Goal: Entertainment & Leisure: Consume media (video, audio)

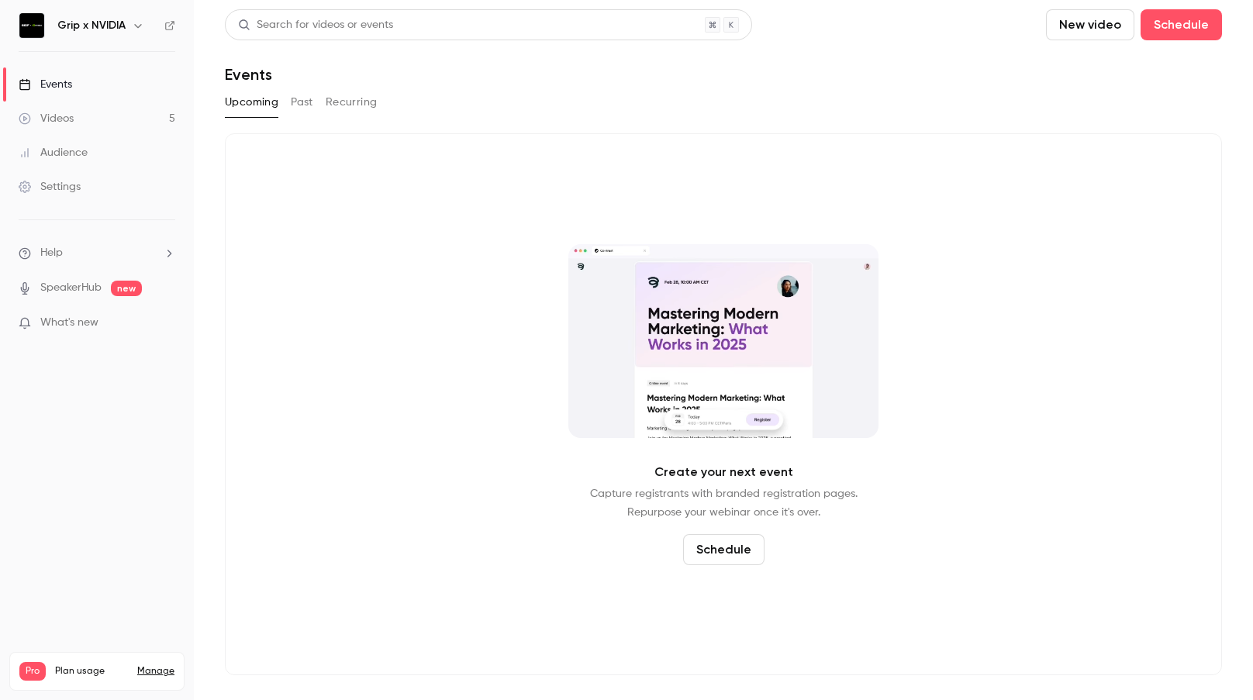
click at [51, 123] on div "Videos" at bounding box center [46, 119] width 55 height 16
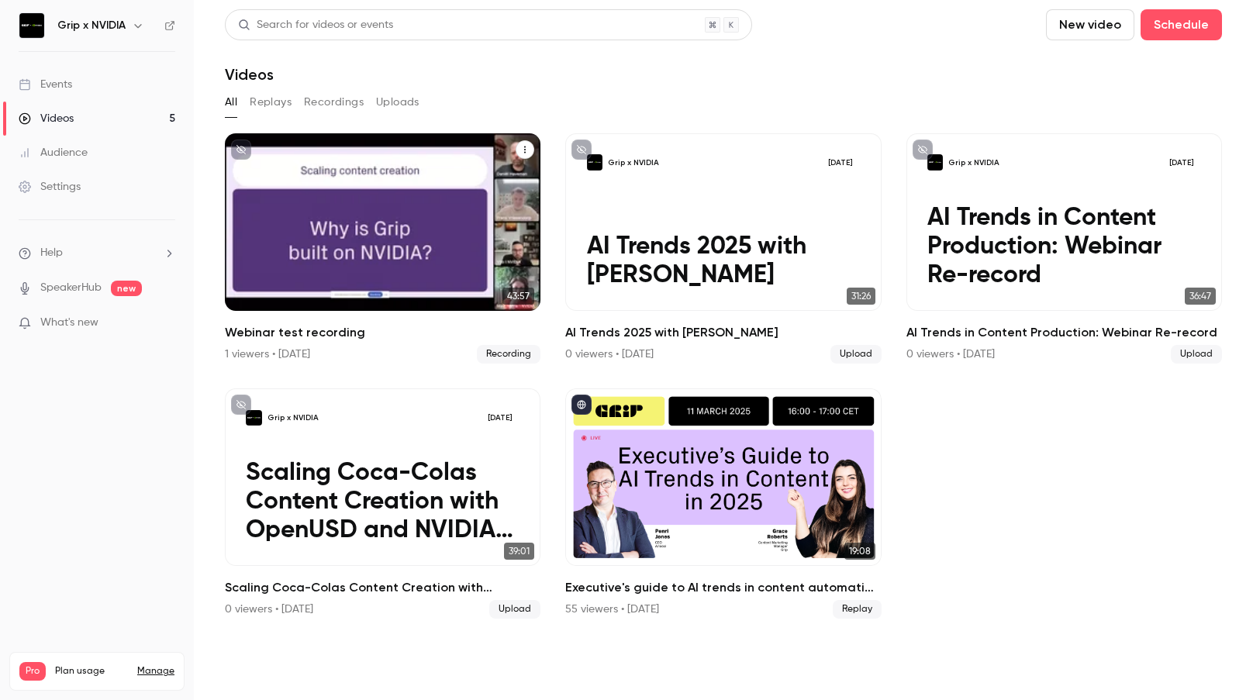
click at [446, 185] on div "Grip x NVIDIA [DATE] Webinar test recording" at bounding box center [383, 222] width 316 height 178
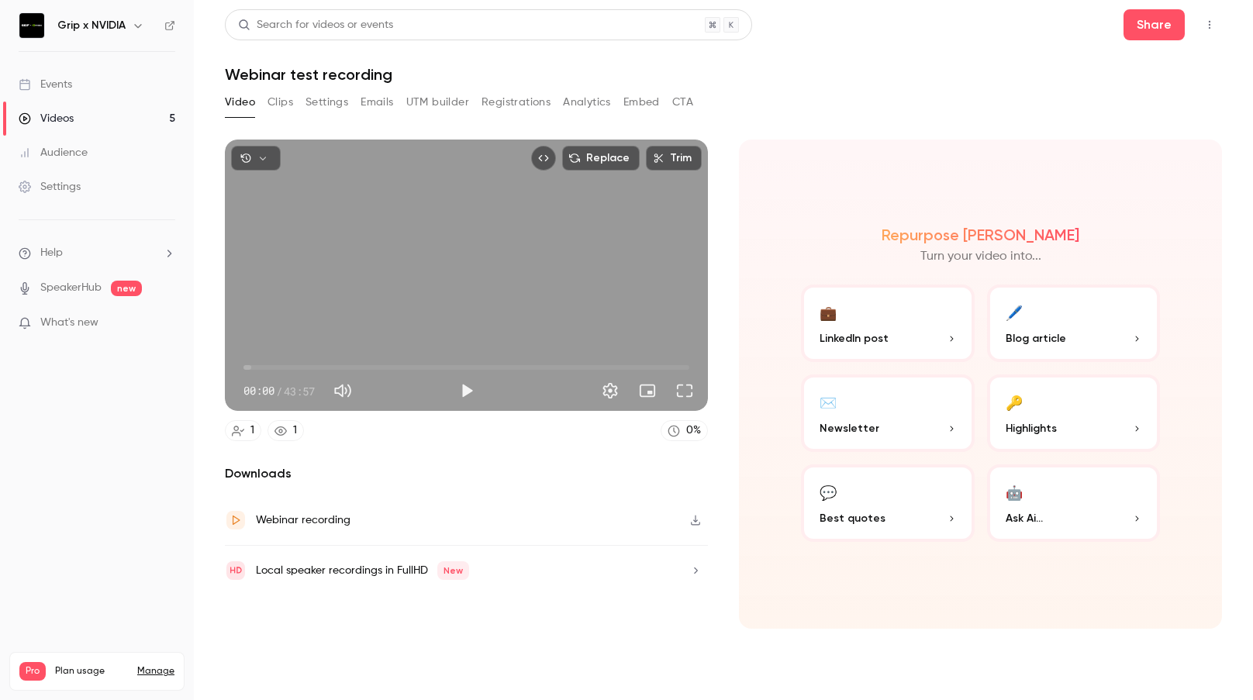
click at [478, 581] on div "Local speaker recordings in FullHD New" at bounding box center [466, 571] width 483 height 50
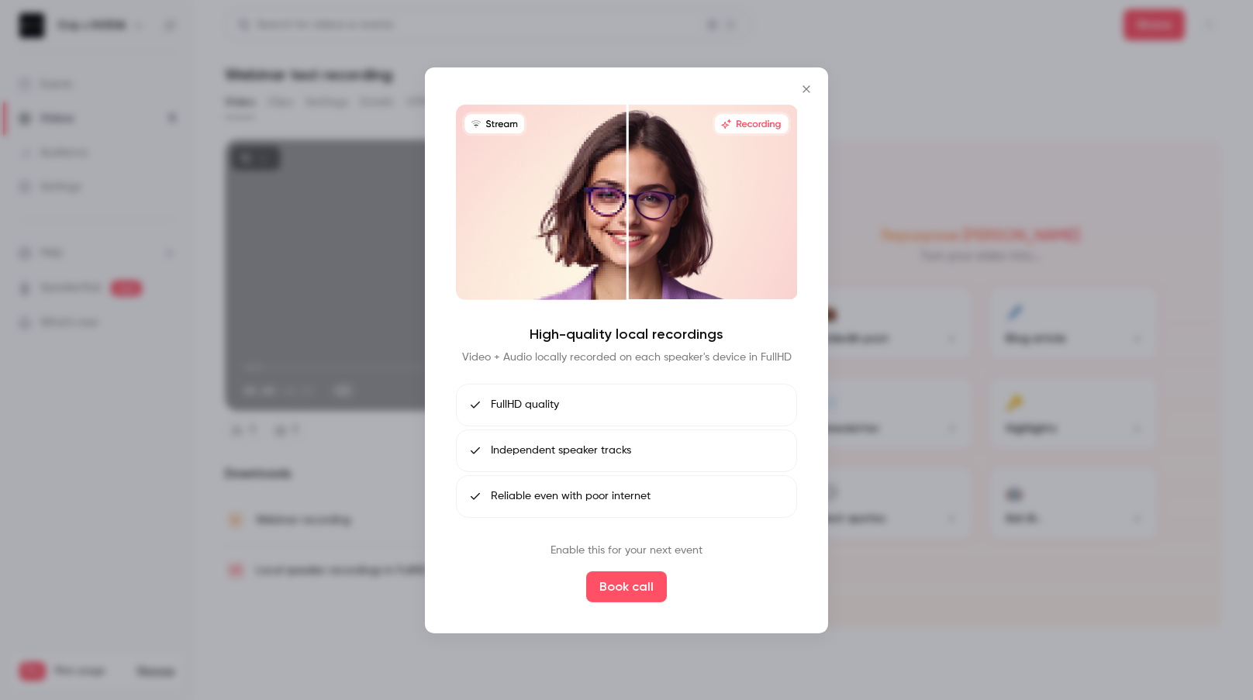
click at [803, 86] on icon "Close" at bounding box center [806, 88] width 7 height 7
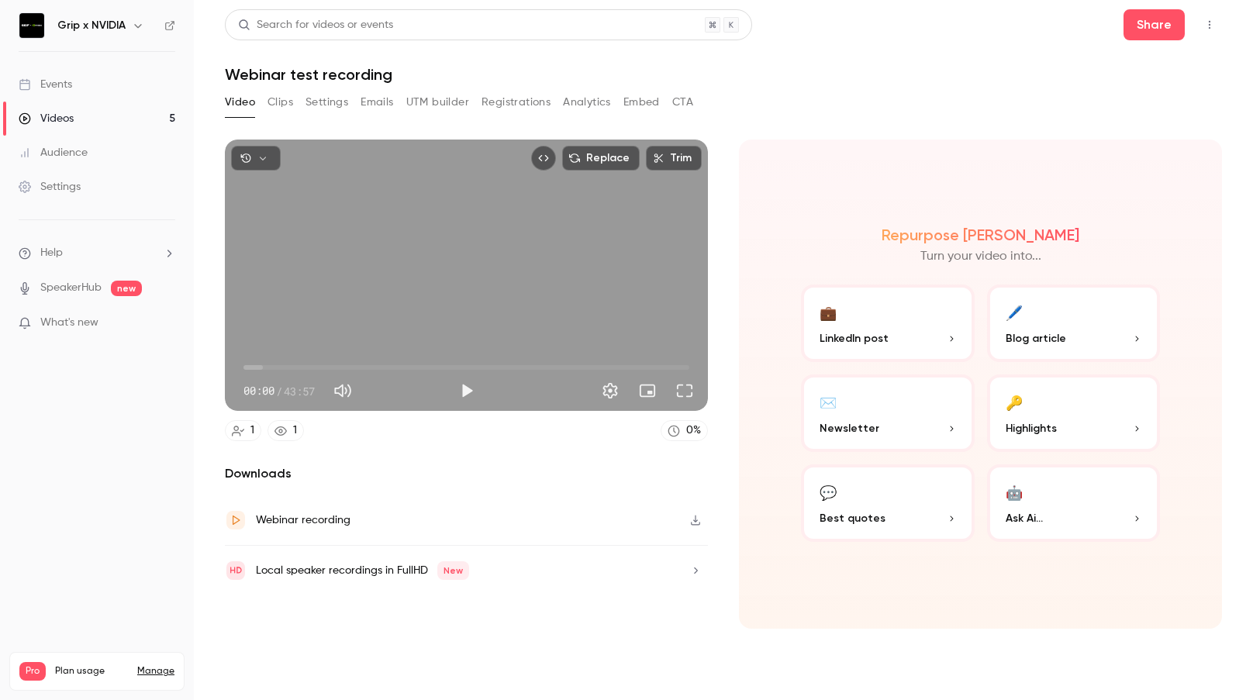
click at [278, 96] on button "Clips" at bounding box center [281, 102] width 26 height 25
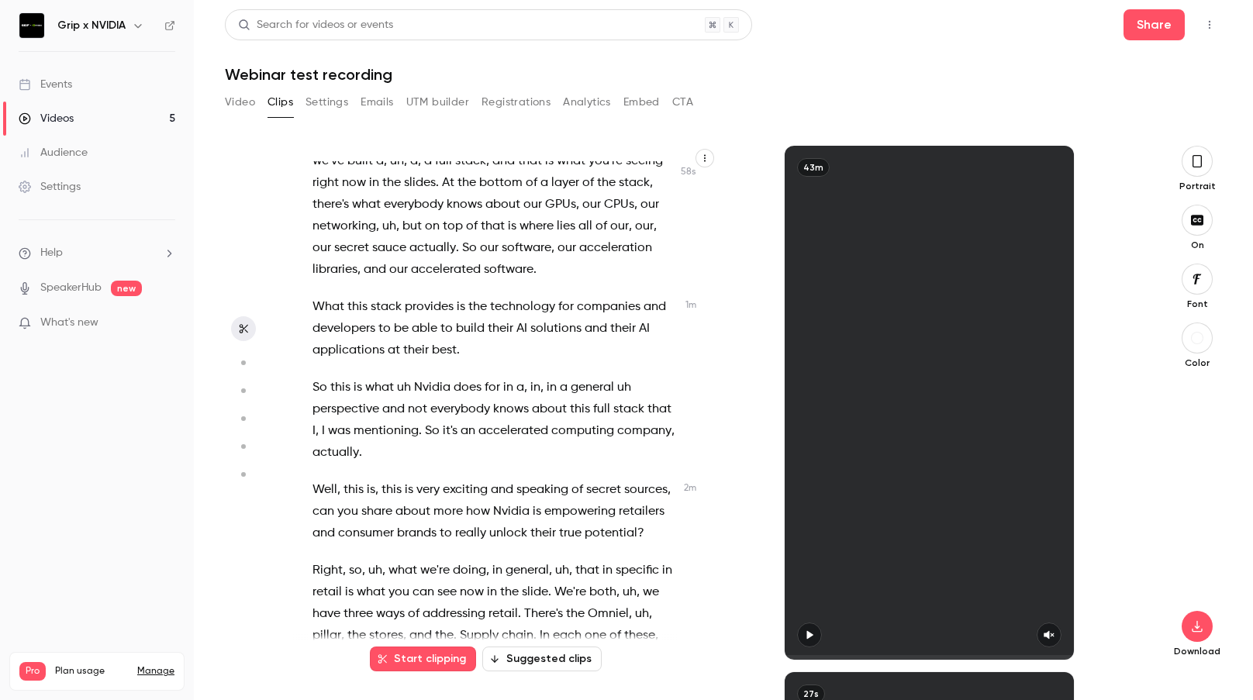
scroll to position [628, 0]
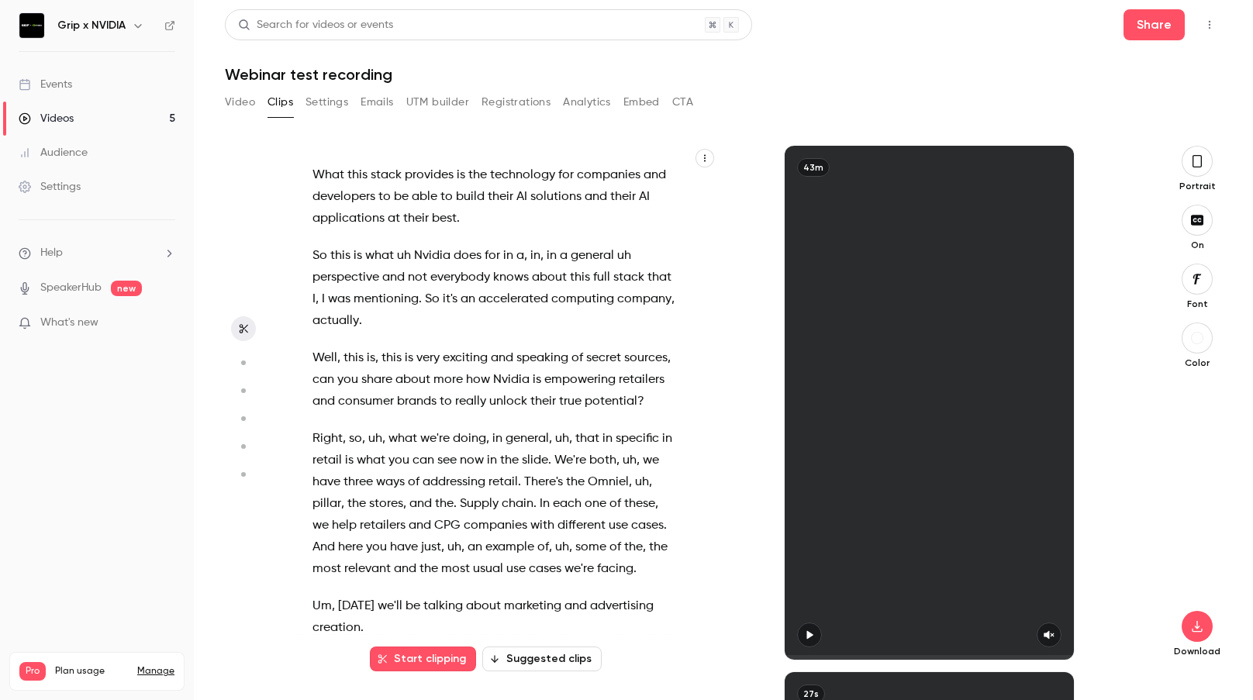
click at [561, 656] on button "Suggested clips" at bounding box center [541, 659] width 119 height 25
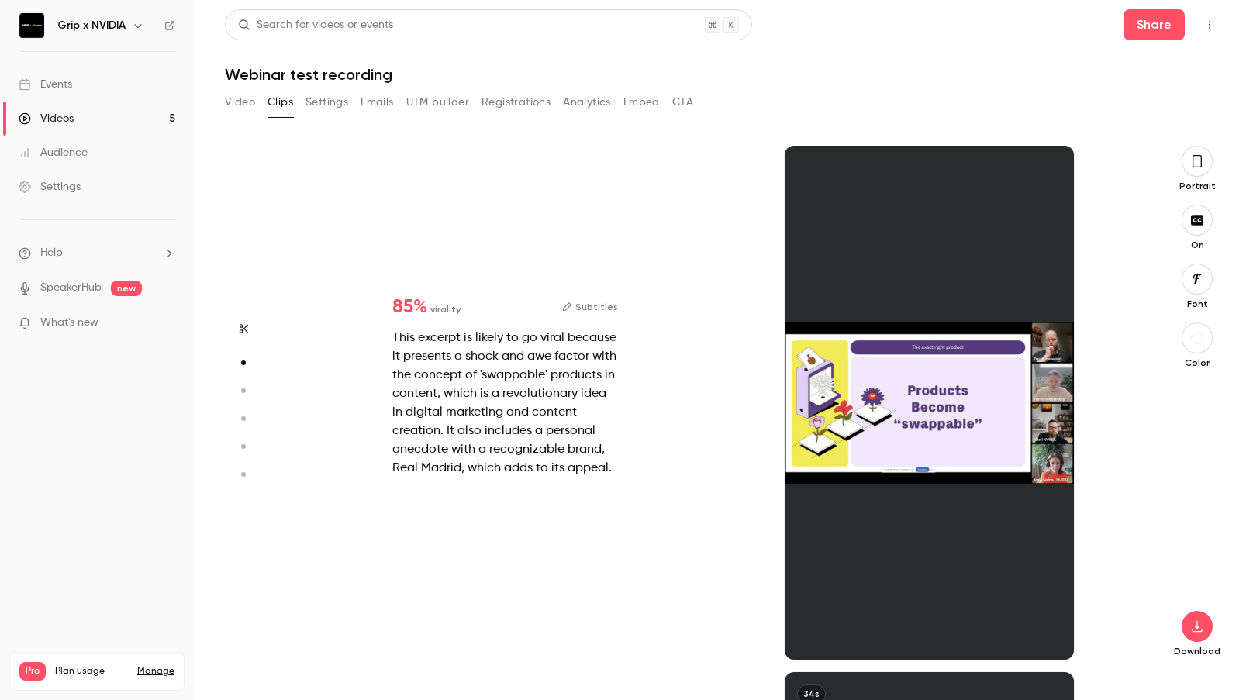
scroll to position [526, 0]
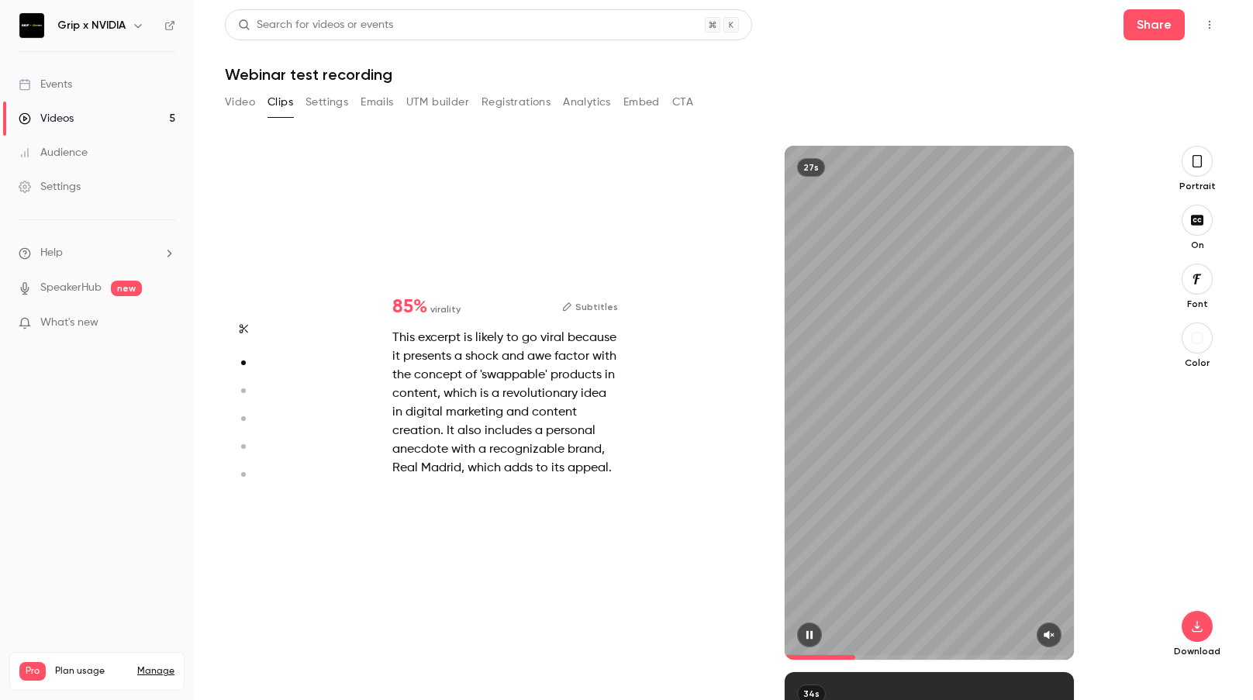
click at [1054, 630] on icon "button" at bounding box center [1049, 635] width 12 height 11
click at [1051, 635] on icon "button" at bounding box center [1049, 635] width 12 height 11
type input "*"
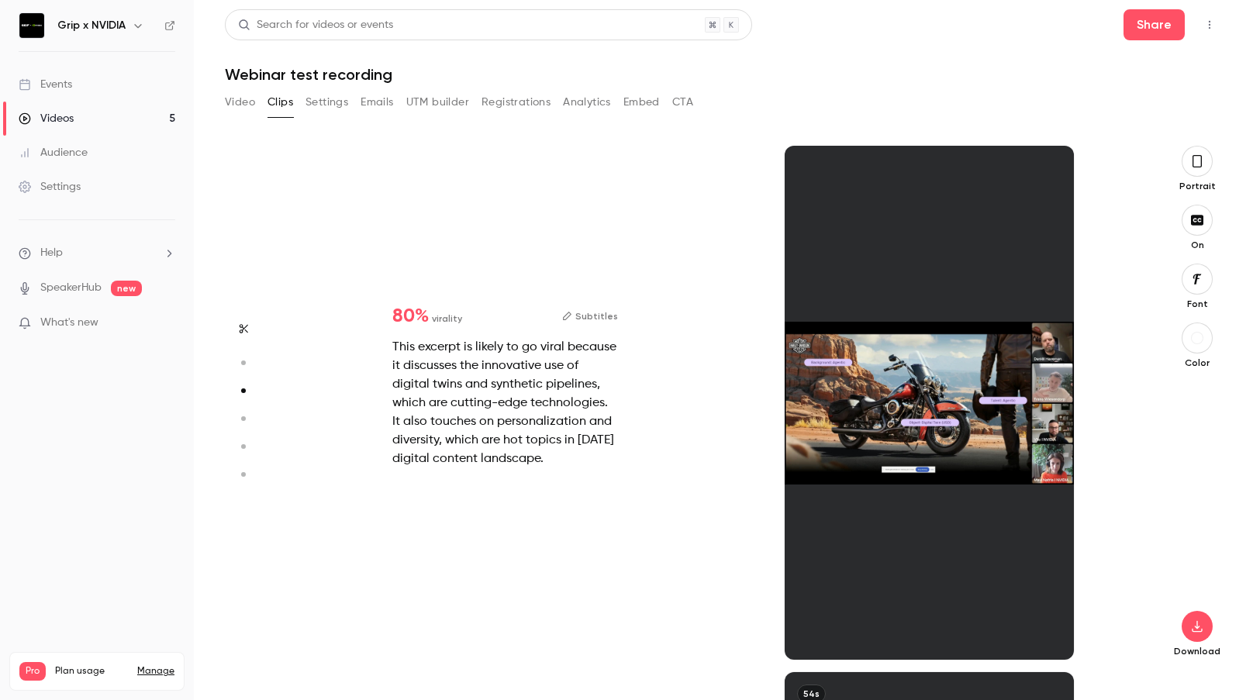
scroll to position [1053, 0]
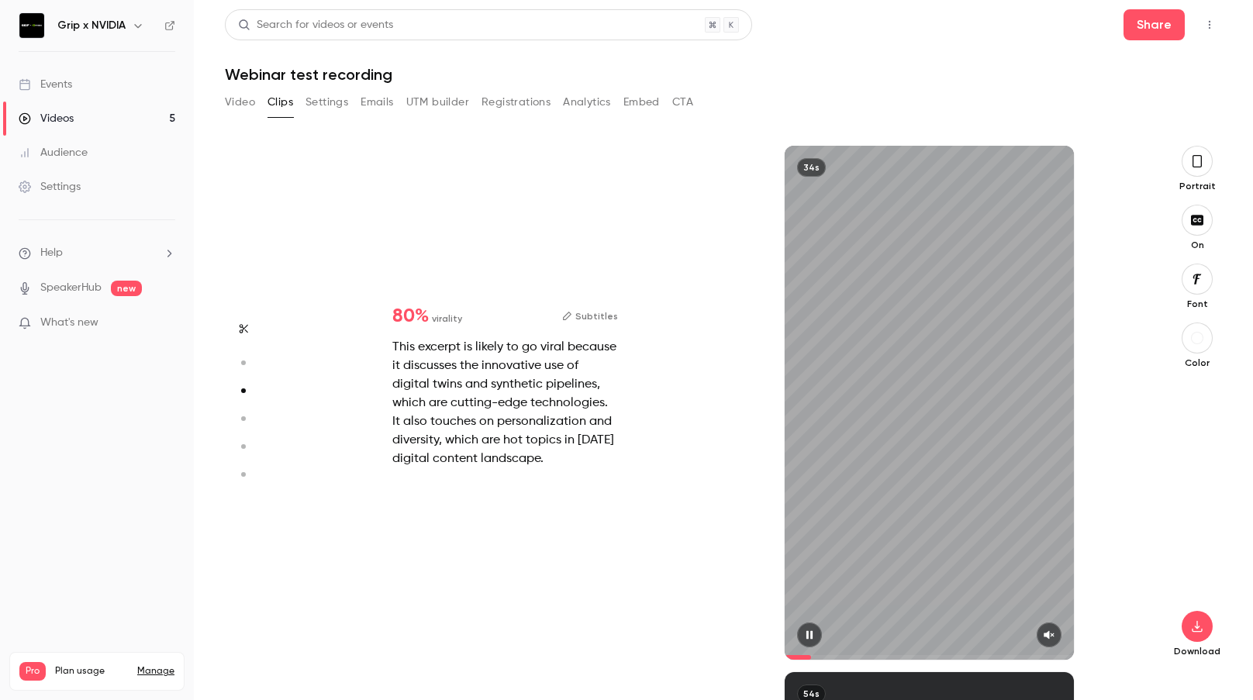
click at [1044, 633] on icon "button" at bounding box center [1049, 635] width 12 height 11
click at [1051, 637] on icon "button" at bounding box center [1049, 635] width 11 height 9
type input "*"
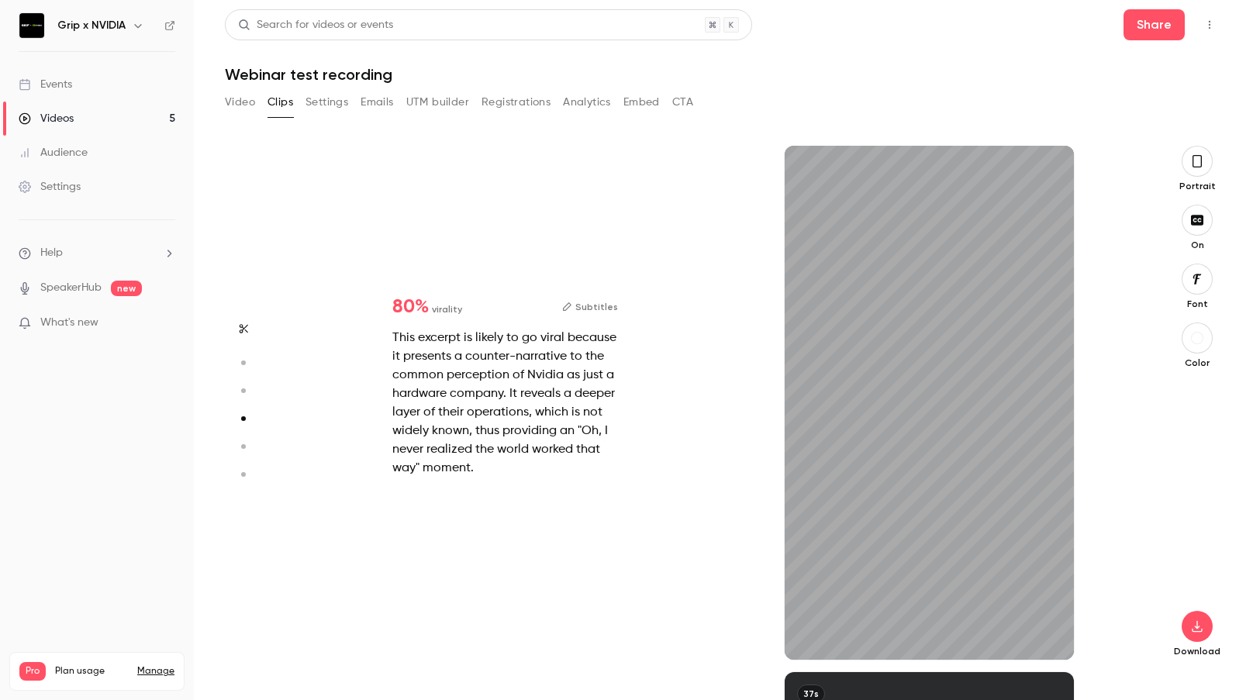
type input "*"
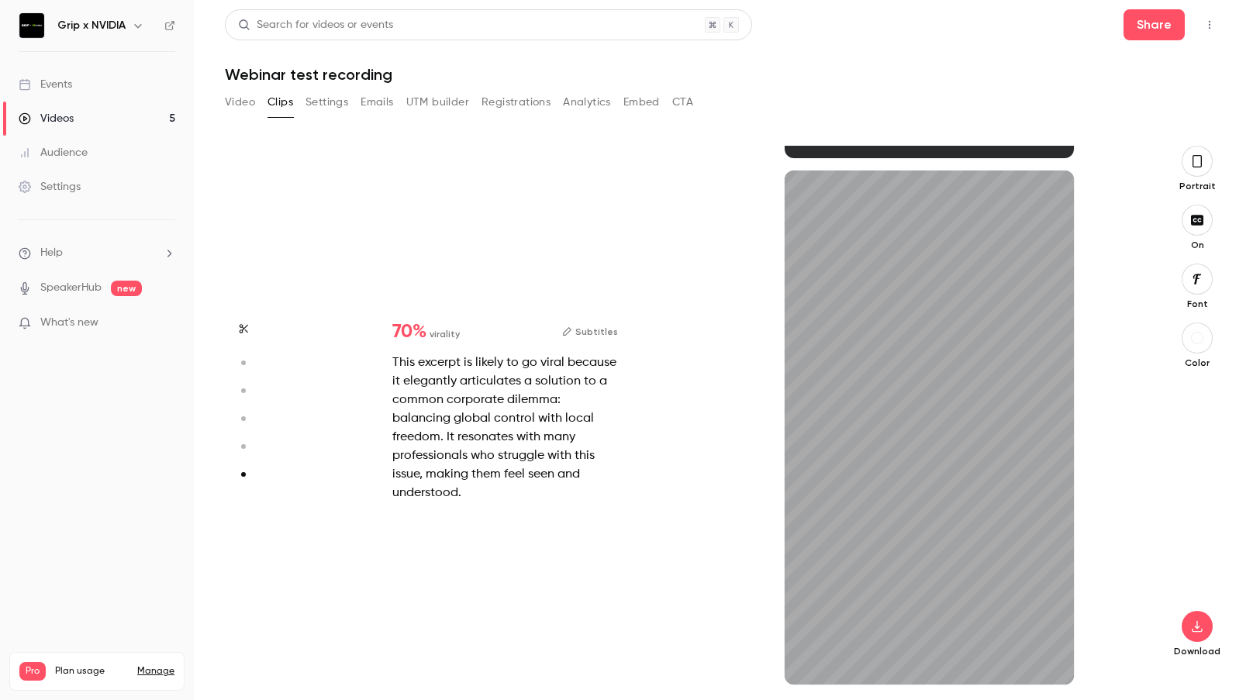
scroll to position [2608, 0]
click at [1052, 661] on icon "button" at bounding box center [1049, 659] width 12 height 11
click at [813, 663] on icon "button" at bounding box center [809, 659] width 12 height 11
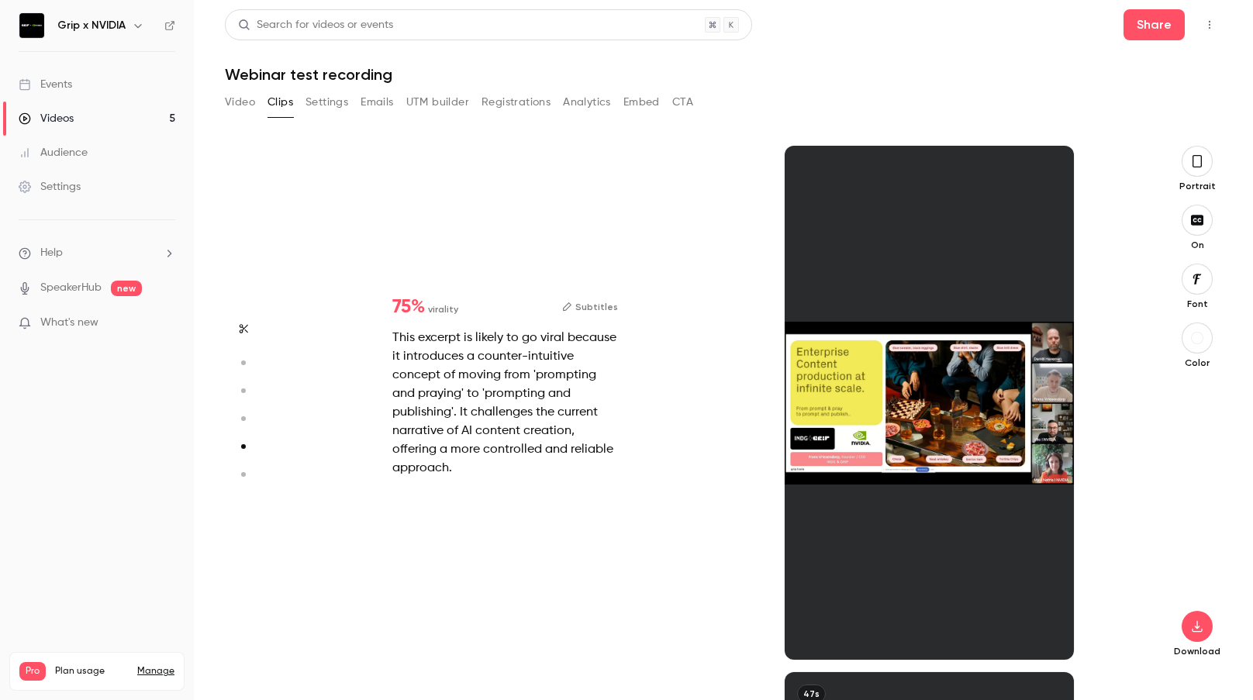
type input "*"
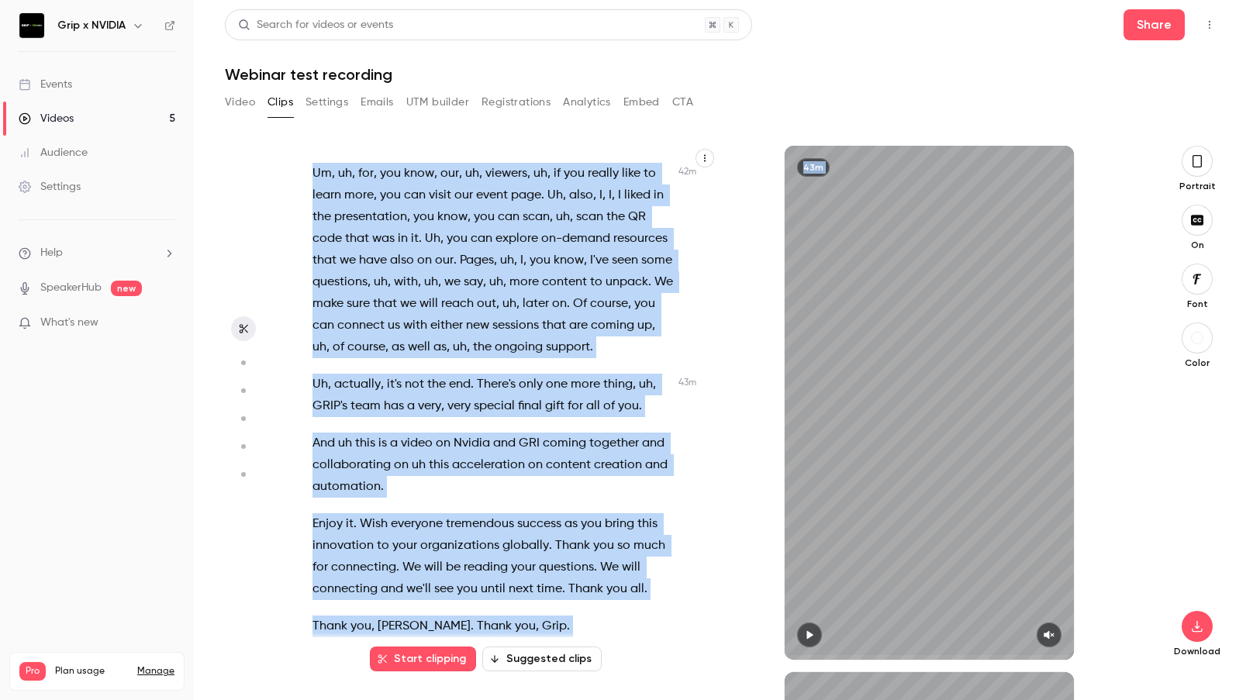
scroll to position [17988, 0]
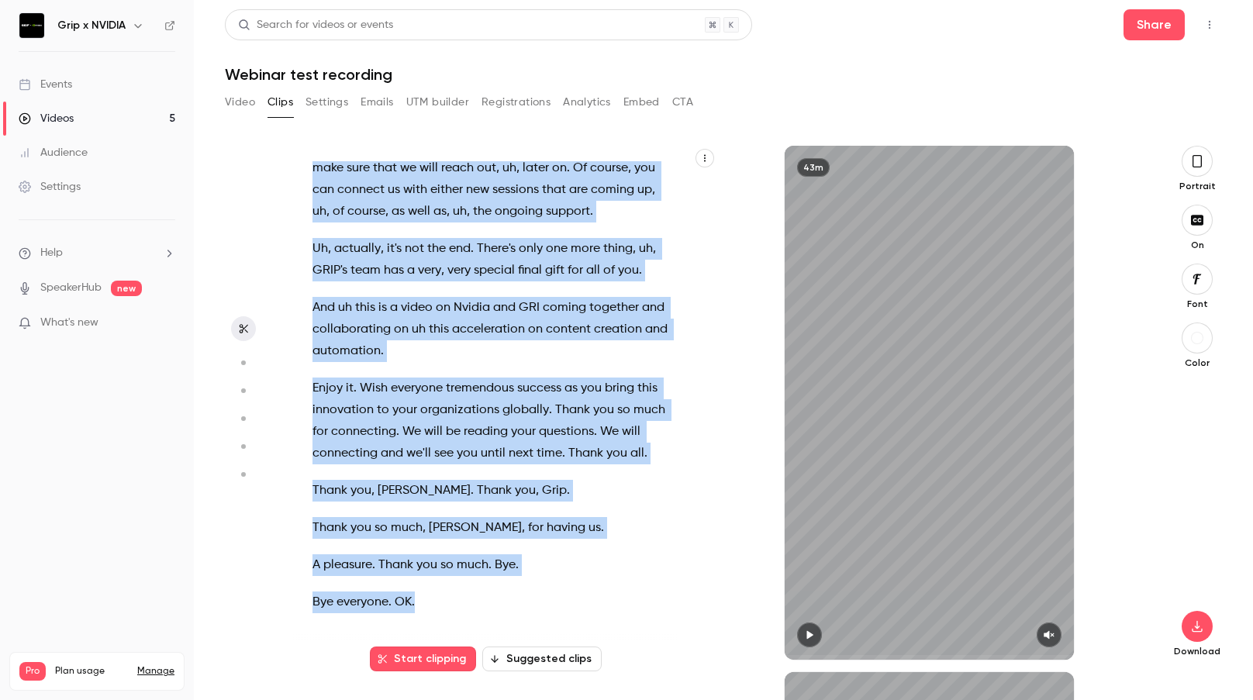
drag, startPoint x: 314, startPoint y: 174, endPoint x: 640, endPoint y: 592, distance: 529.2
click at [640, 592] on div "Welcome to everyone joining us on the live stream [DATE] . We're excited to hav…" at bounding box center [501, 410] width 416 height 499
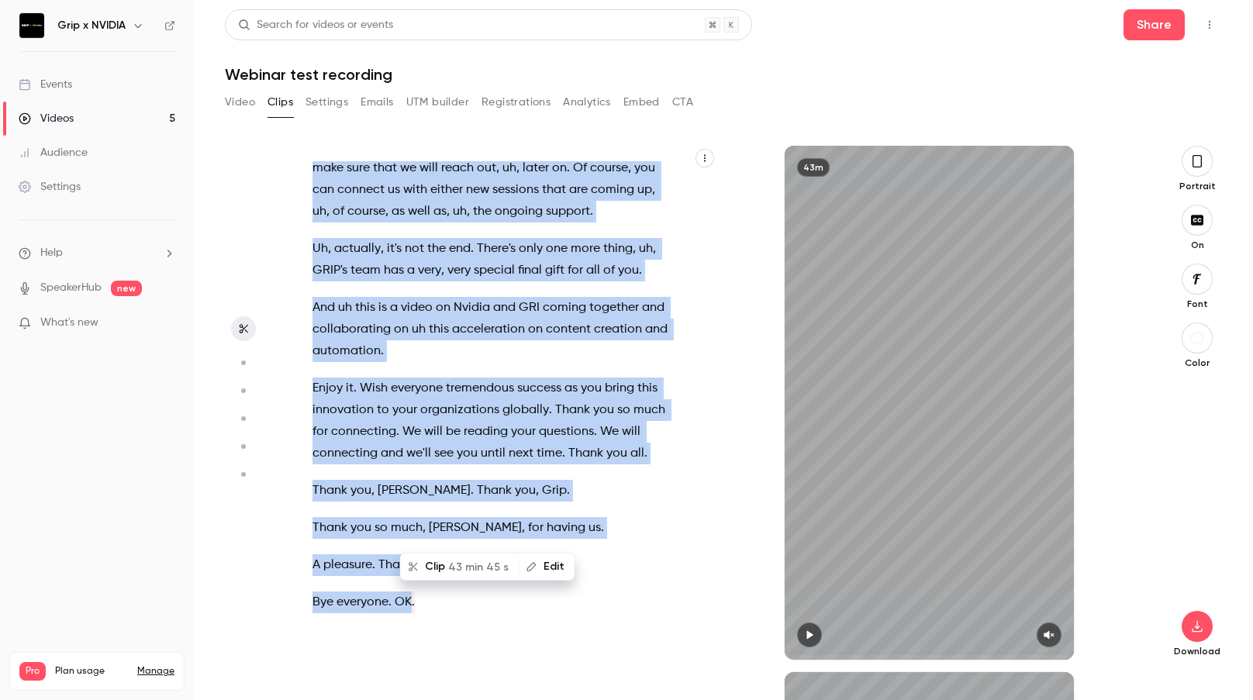
copy div "Welcome to everyone joining us on the live stream [DATE] . We're excited to hav…"
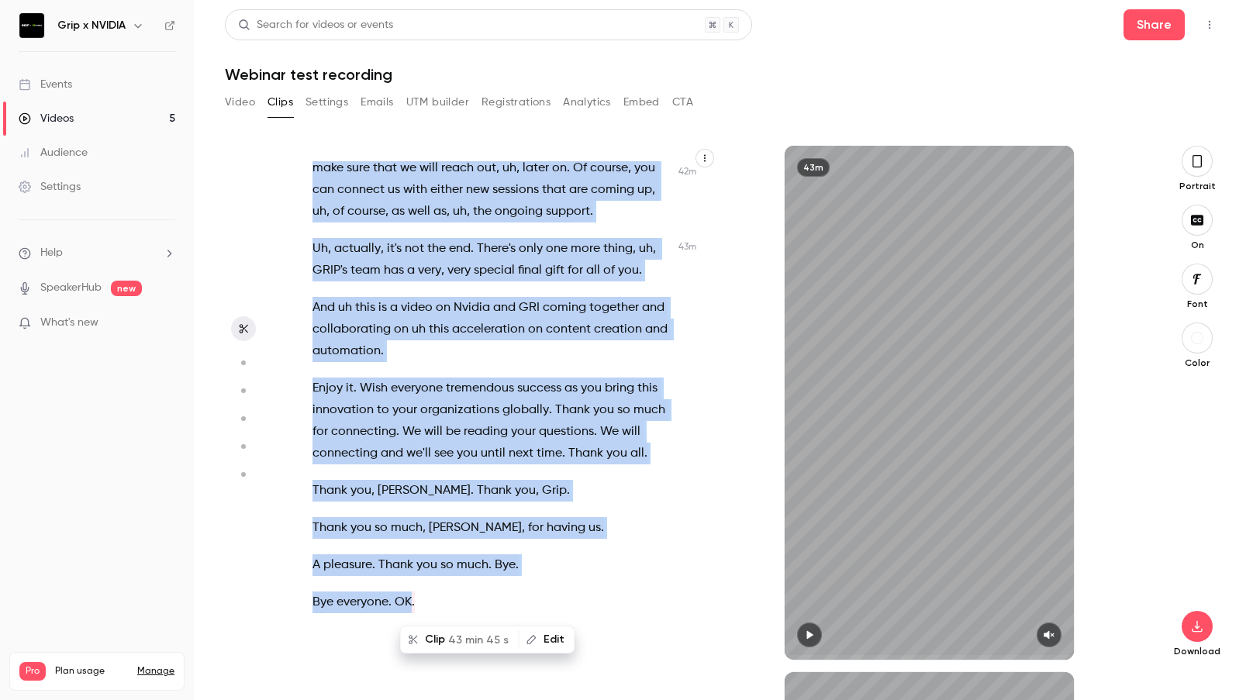
scroll to position [17739, 0]
click at [597, 260] on span "more" at bounding box center [585, 249] width 29 height 22
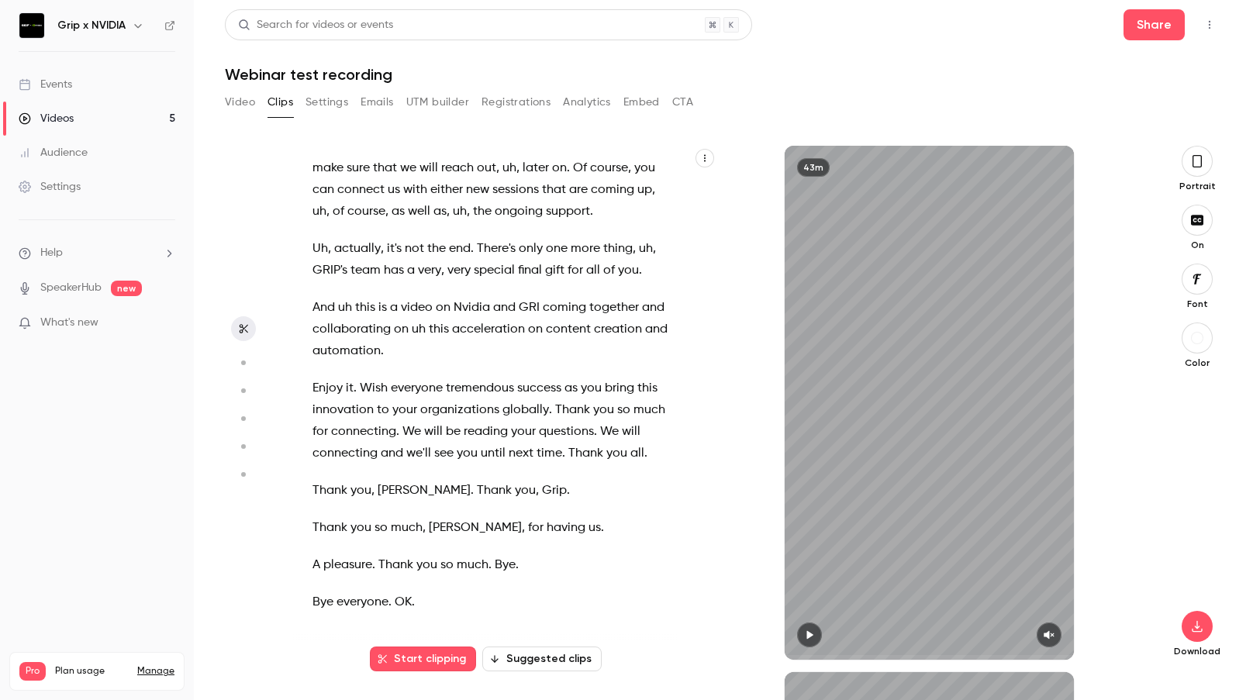
click at [514, 136] on span "uh" at bounding box center [507, 125] width 14 height 22
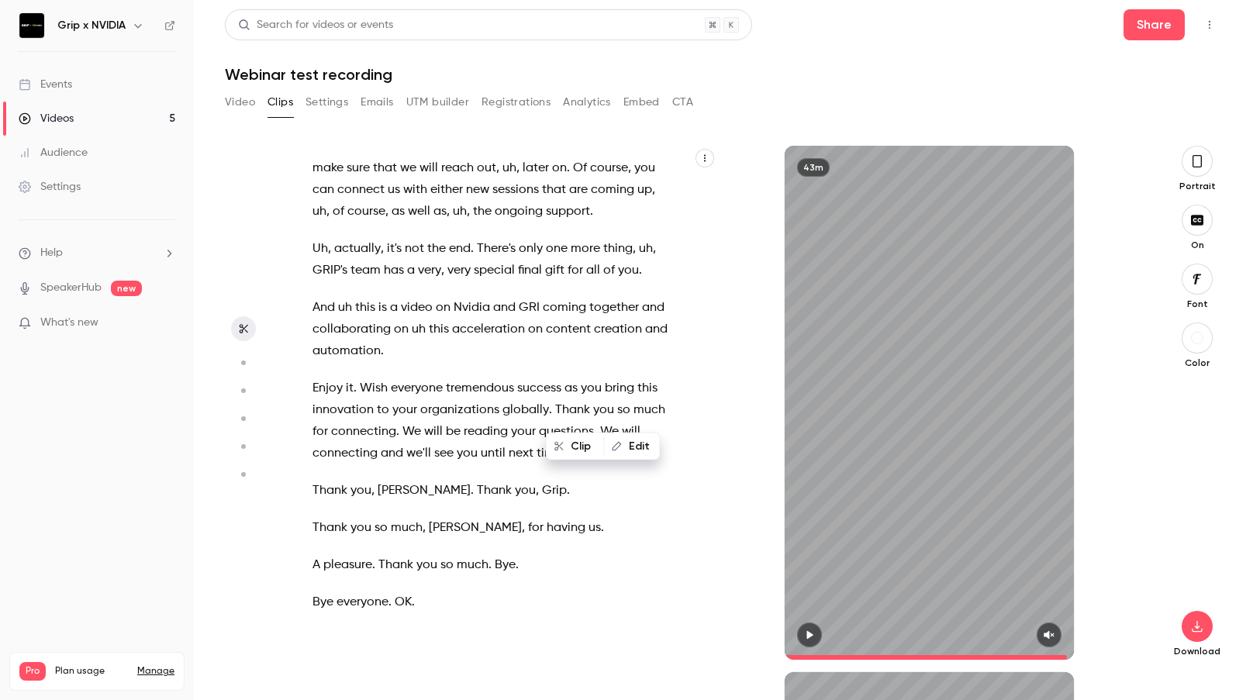
type input "******"
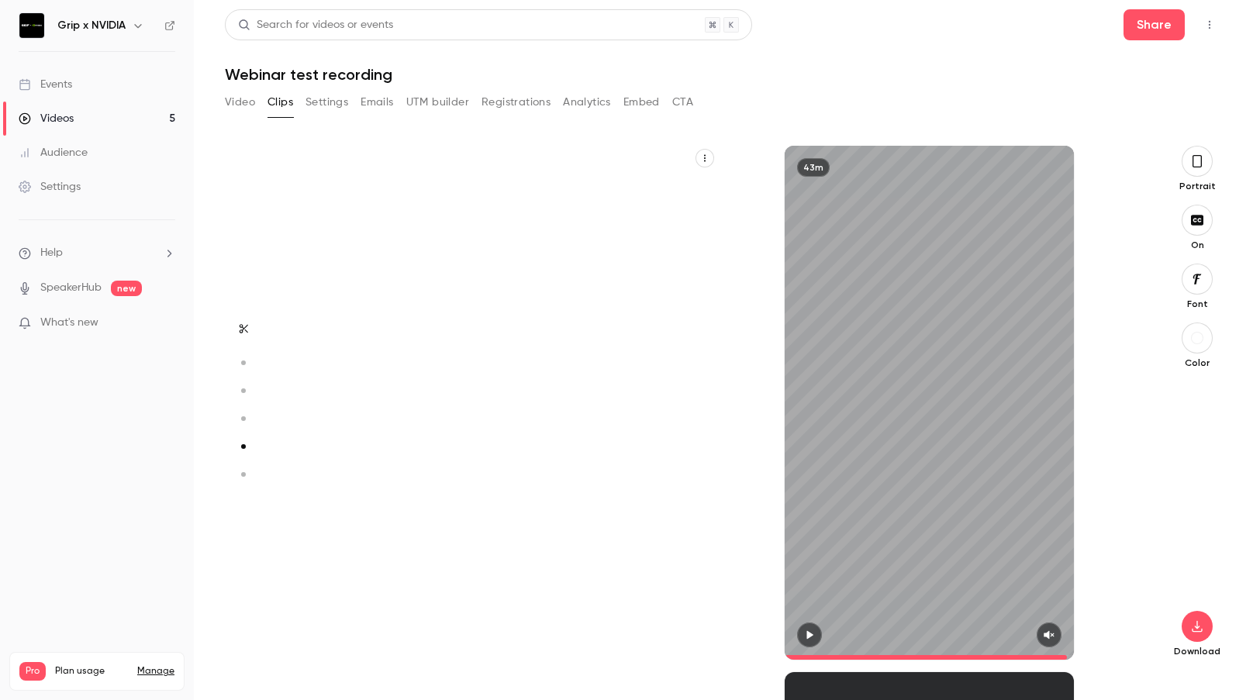
scroll to position [0, 0]
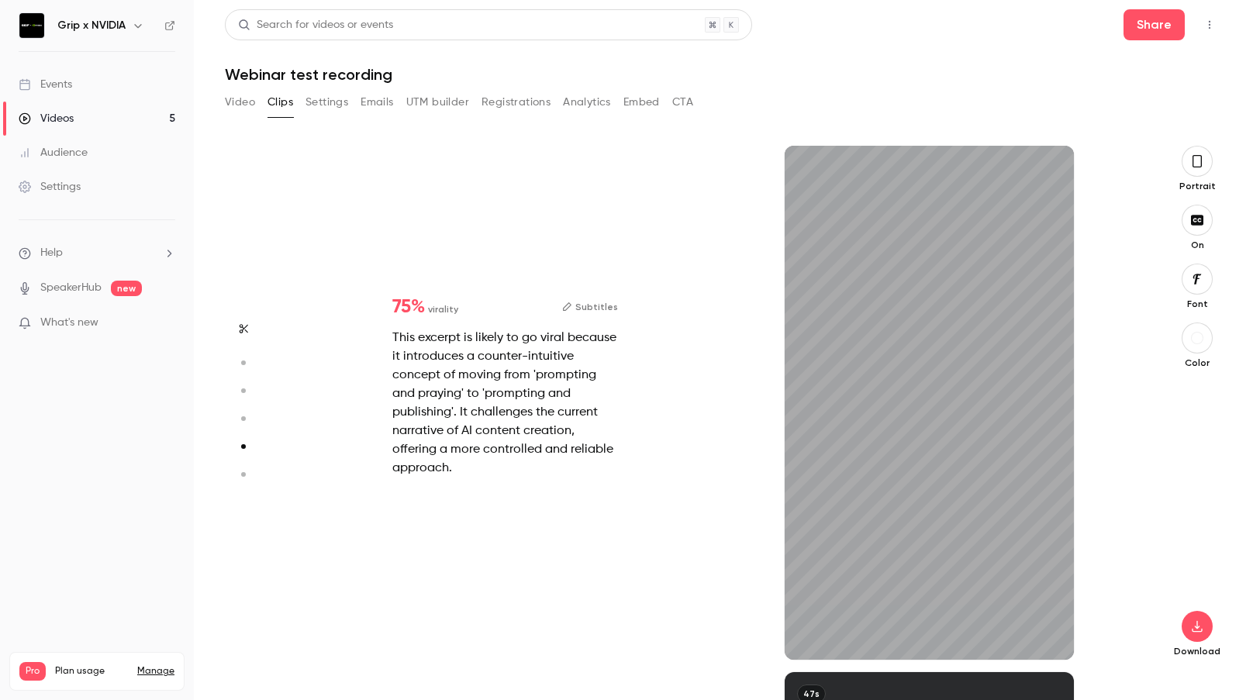
type input "***"
type input "******"
type input "*"
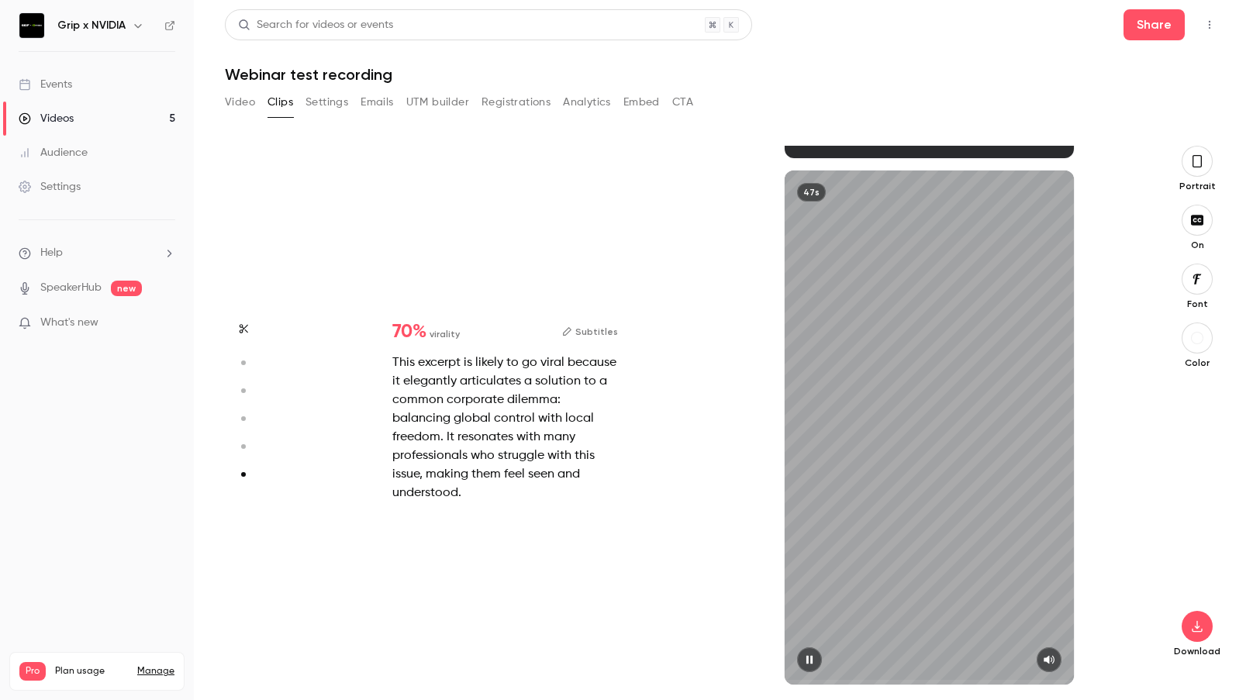
type input "******"
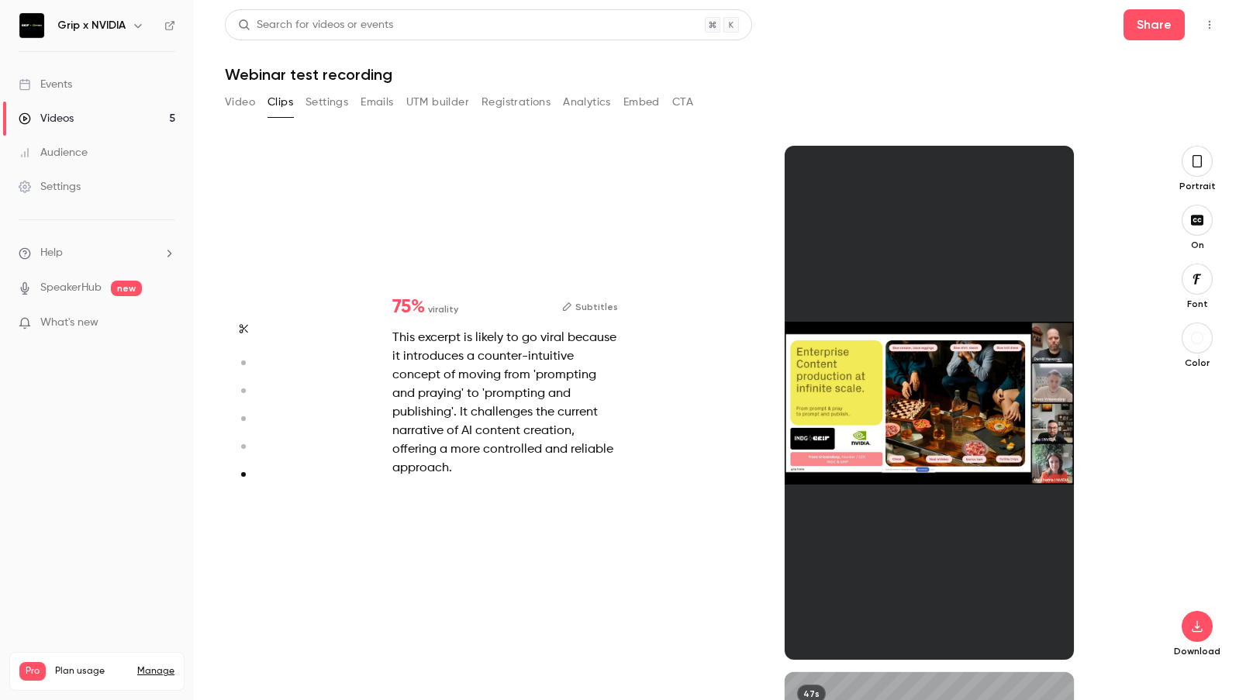
scroll to position [2106, 0]
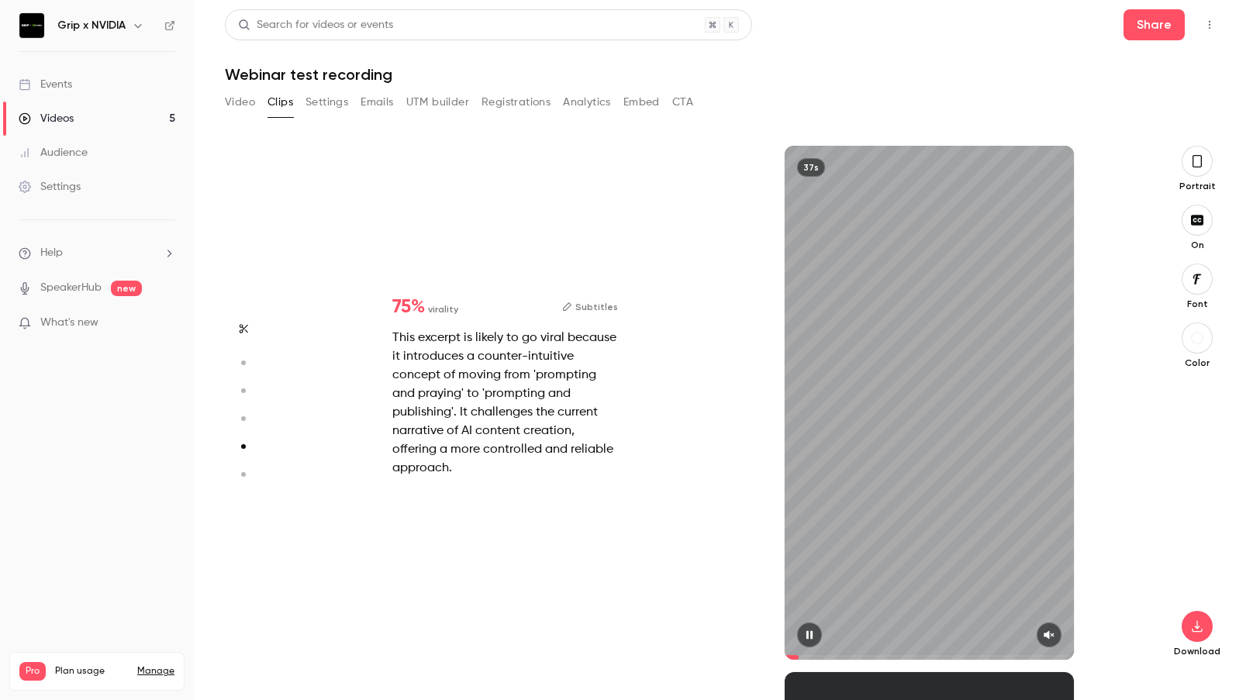
click at [1048, 633] on icon "button" at bounding box center [1049, 635] width 10 height 9
click at [813, 637] on icon "button" at bounding box center [809, 635] width 12 height 11
type input "***"
